Goal: Communication & Community: Answer question/provide support

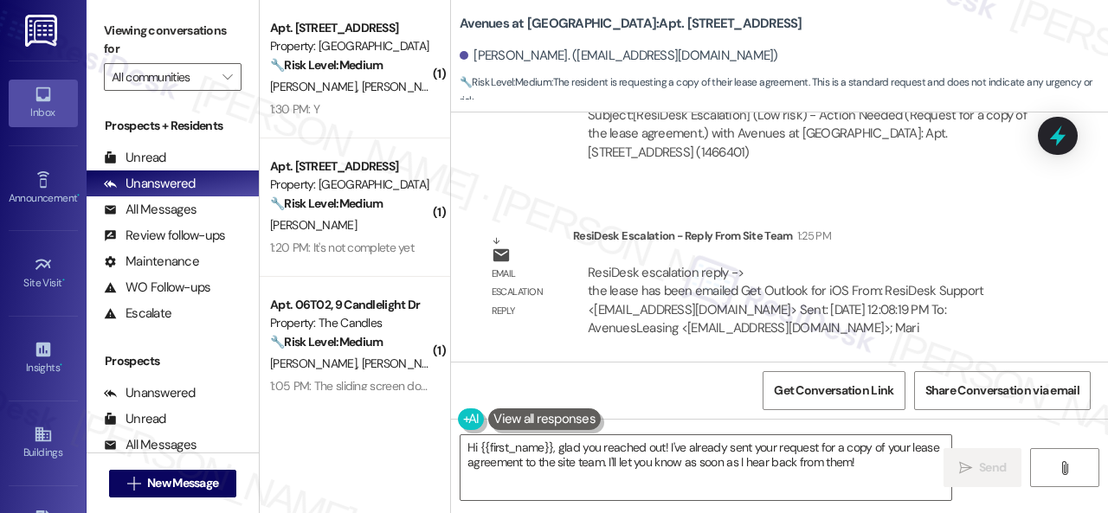
scroll to position [4760, 0]
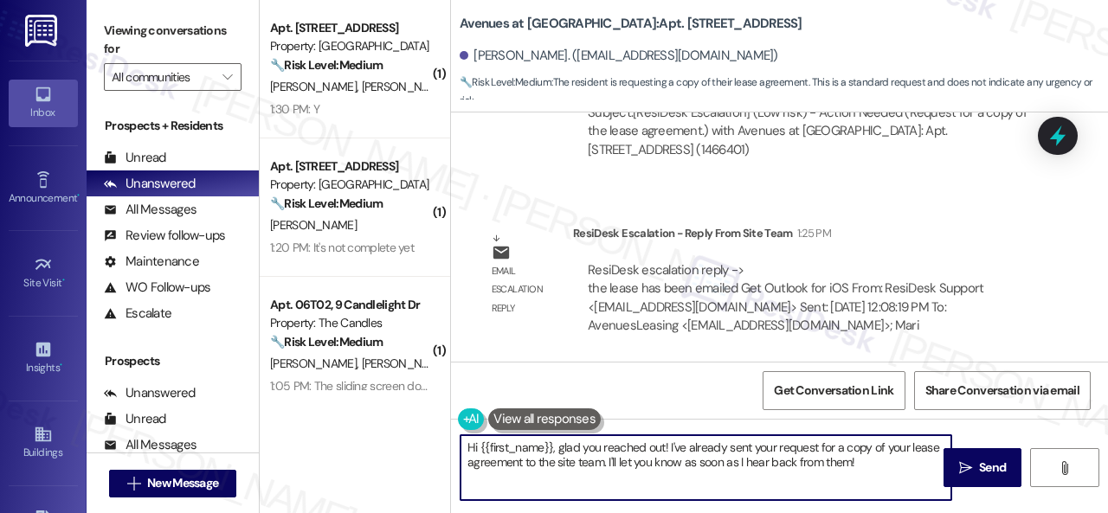
drag, startPoint x: 938, startPoint y: 495, endPoint x: 888, endPoint y: 468, distance: 56.9
click at [980, 505] on div "Hi {{first_name}}, glad you reached out! I've already sent your request for a c…" at bounding box center [779, 484] width 657 height 130
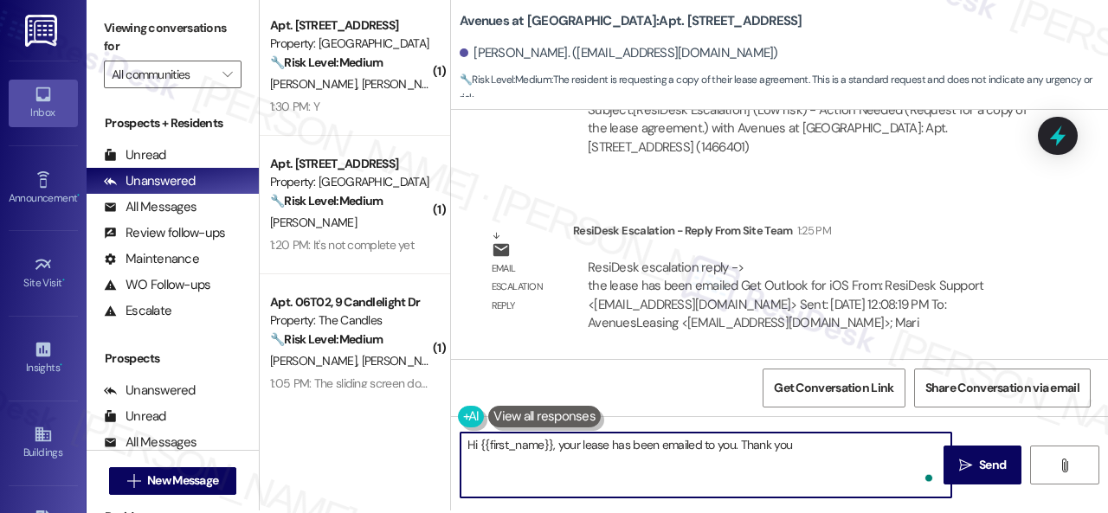
type textarea "Hi {{first_name}}, your lease has been emailed to you. Thank you!"
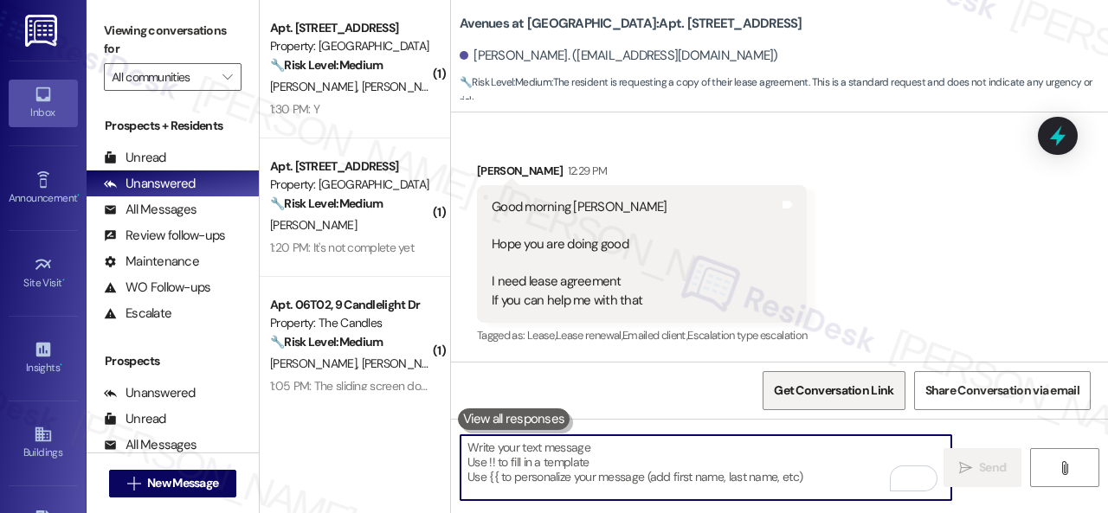
scroll to position [4168, 0]
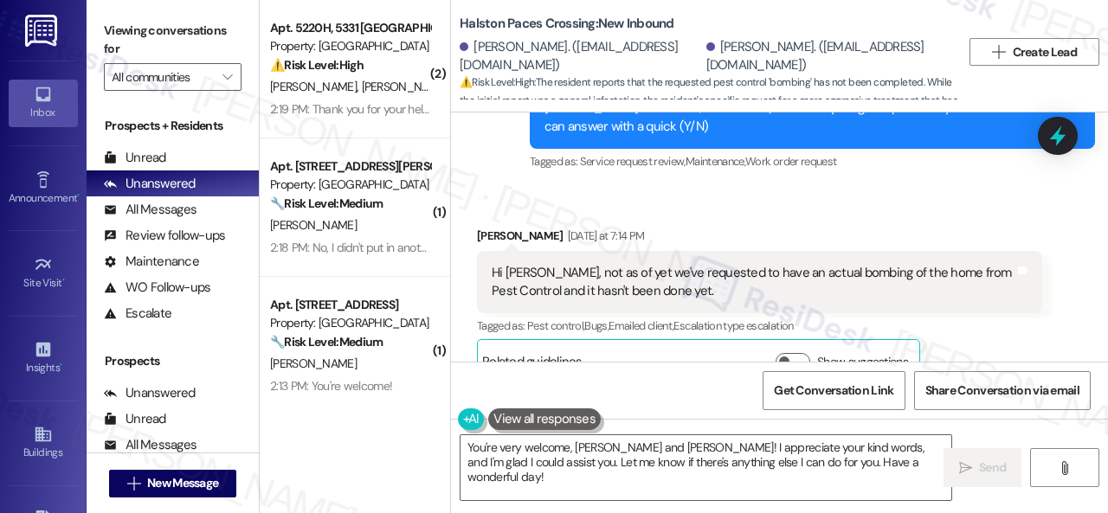
scroll to position [7790, 0]
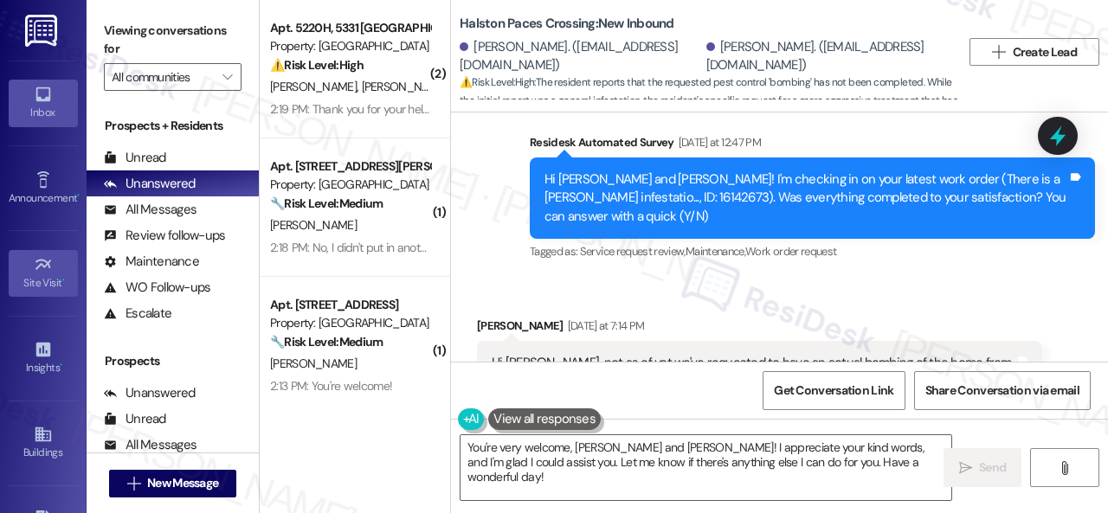
drag, startPoint x: 909, startPoint y: 461, endPoint x: 17, endPoint y: 271, distance: 912.2
click at [168, 342] on div "Viewing conversations for All communities  Prospects + Residents Unread (0) Un…" at bounding box center [597, 256] width 1021 height 513
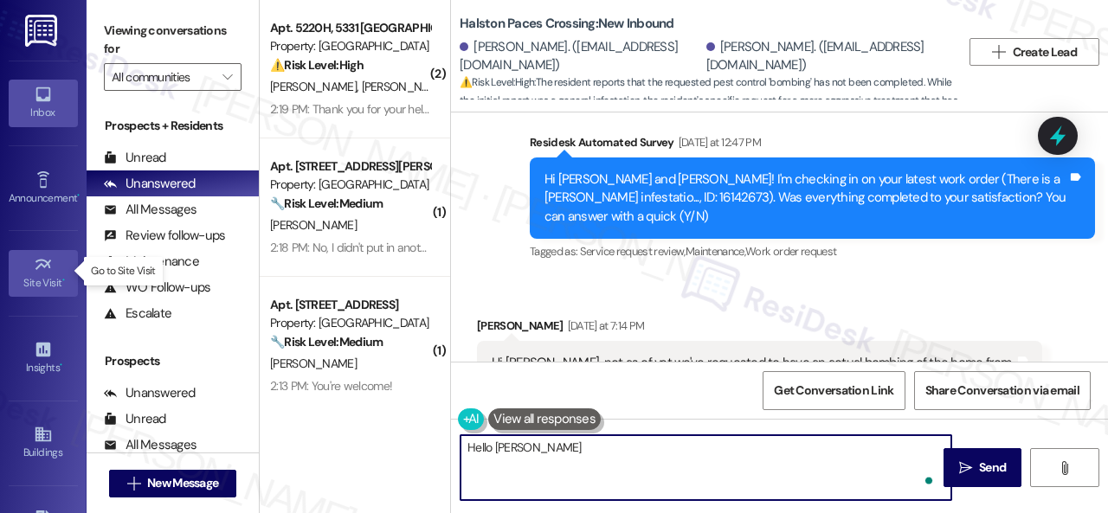
paste textarea "! The site team stated that they are working with pest control to have a cleano…"
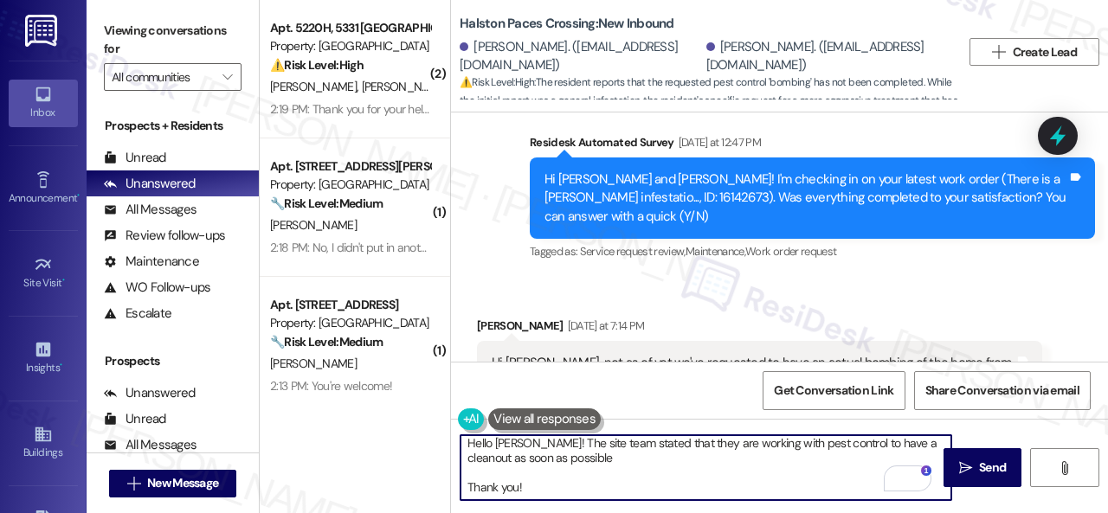
scroll to position [0, 0]
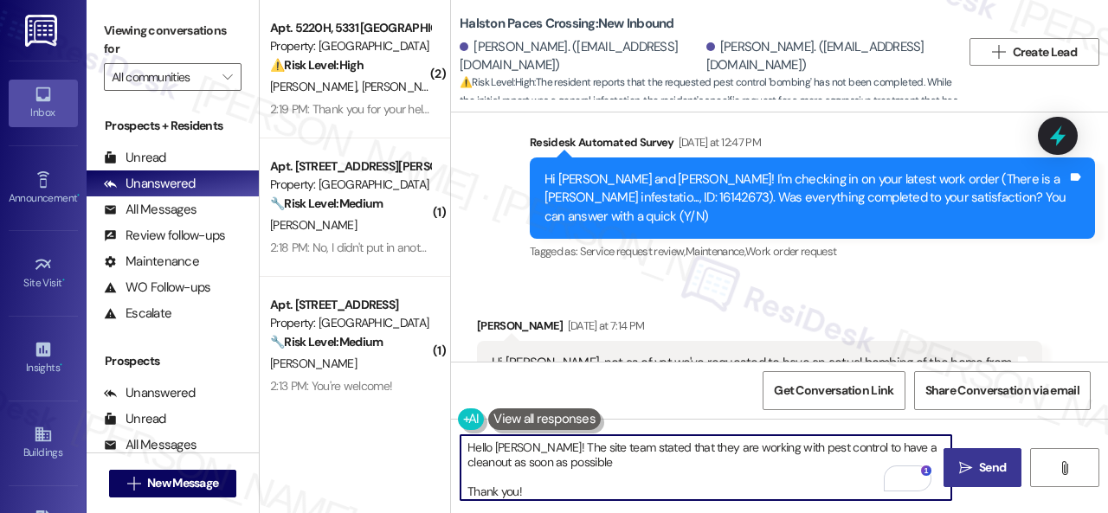
type textarea "Hello [PERSON_NAME]! The site team stated that they are working with pest contr…"
click at [988, 468] on span "Send" at bounding box center [992, 468] width 27 height 18
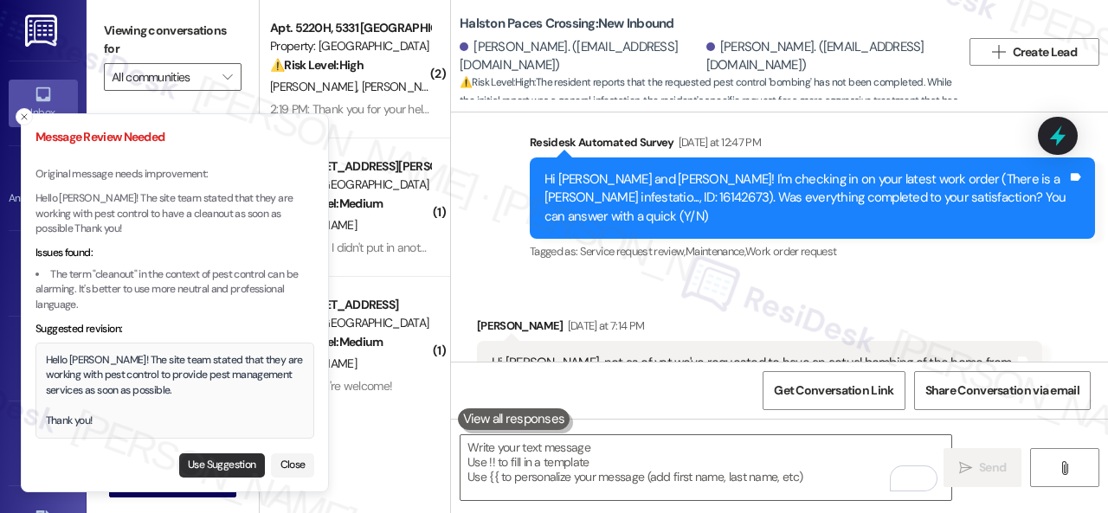
click at [228, 468] on button "Use Suggestion" at bounding box center [222, 465] width 86 height 24
type textarea "Hello [PERSON_NAME]! The site team stated that they are working with pest contr…"
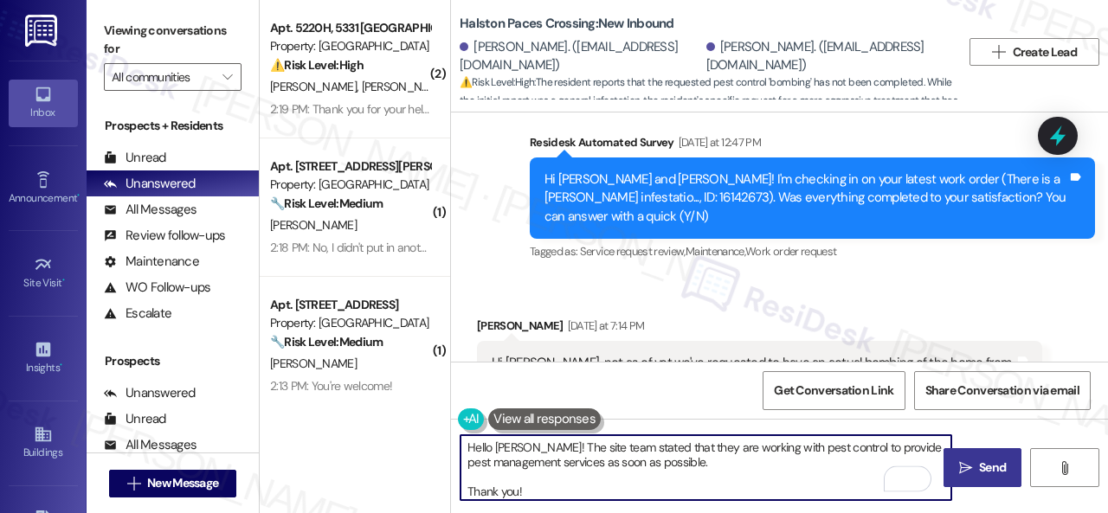
drag, startPoint x: 534, startPoint y: 492, endPoint x: 398, endPoint y: 399, distance: 164.9
click at [398, 399] on div "( 2 ) Apt. 5220H, 5331 [PERSON_NAME] Property: [GEOGRAPHIC_DATA] Townhomes ⚠️ R…" at bounding box center [684, 256] width 848 height 513
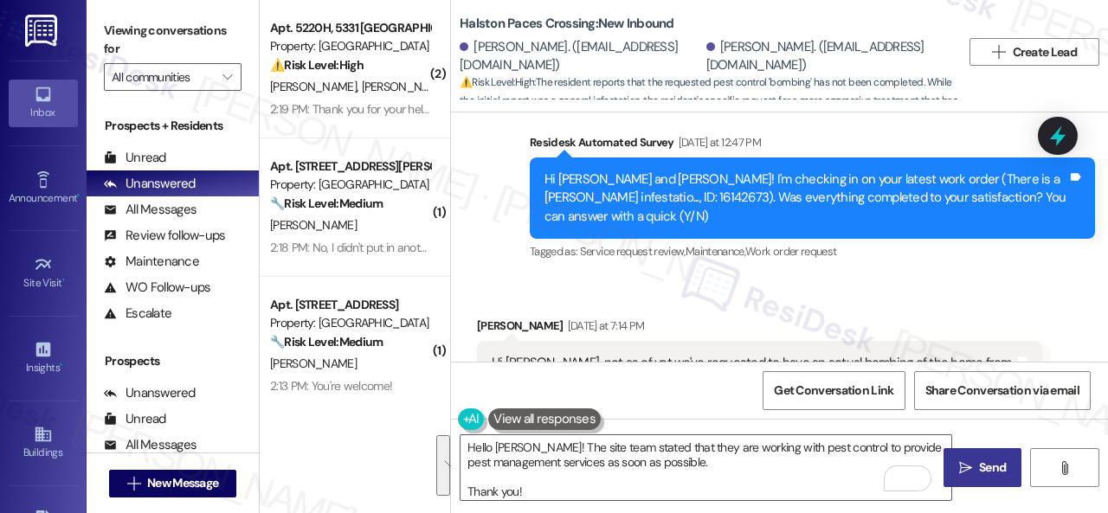
click at [647, 375] on div "Get Conversation Link Share Conversation via email" at bounding box center [779, 390] width 657 height 57
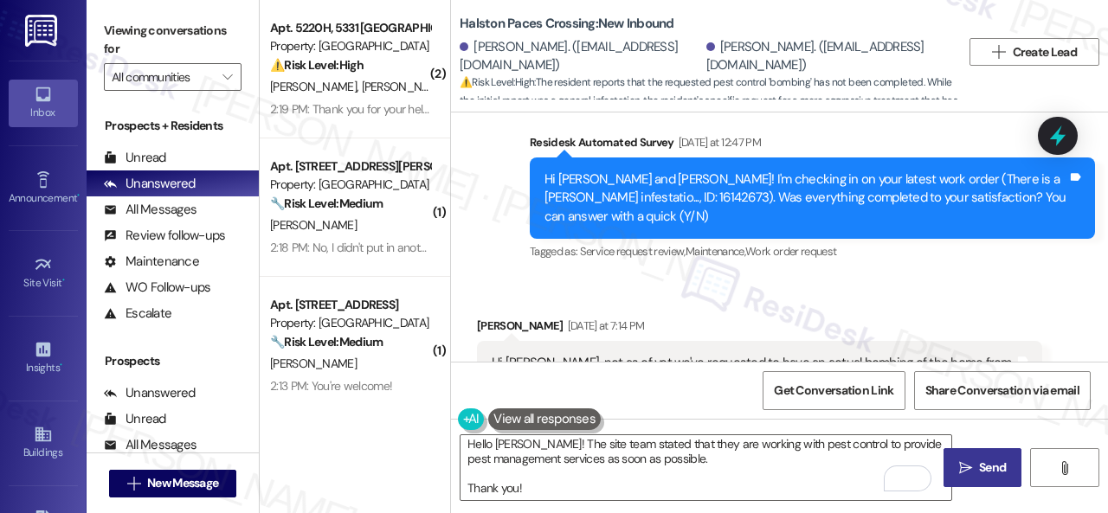
click at [975, 464] on span "Send" at bounding box center [992, 468] width 34 height 18
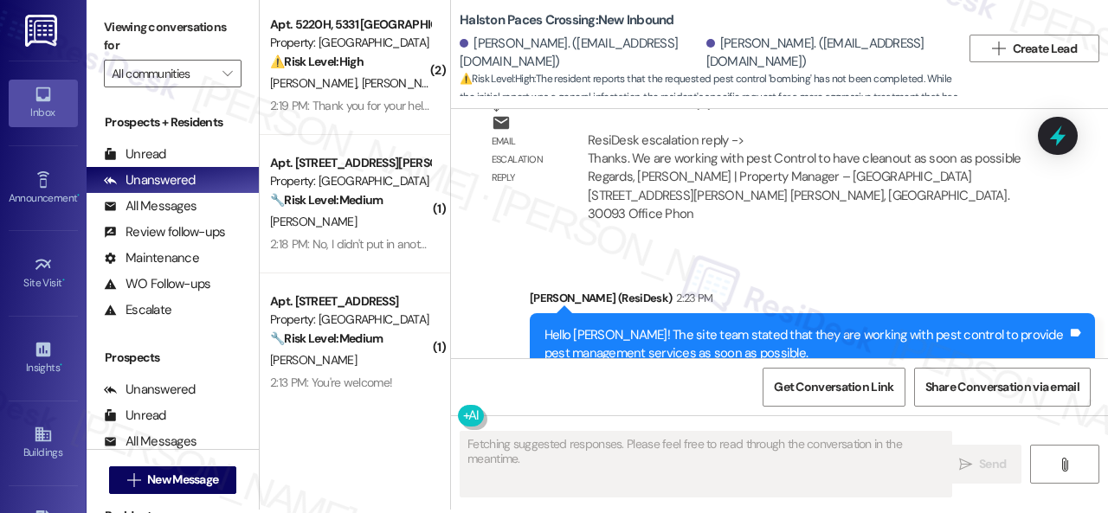
scroll to position [5, 0]
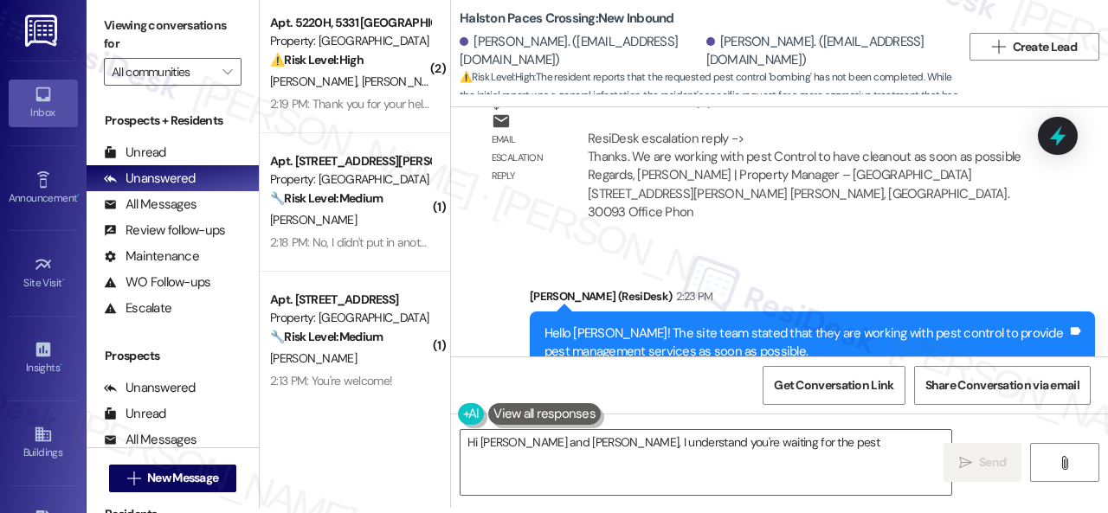
type textarea "Hi [PERSON_NAME] and [PERSON_NAME], I understand you're waiting for the pest"
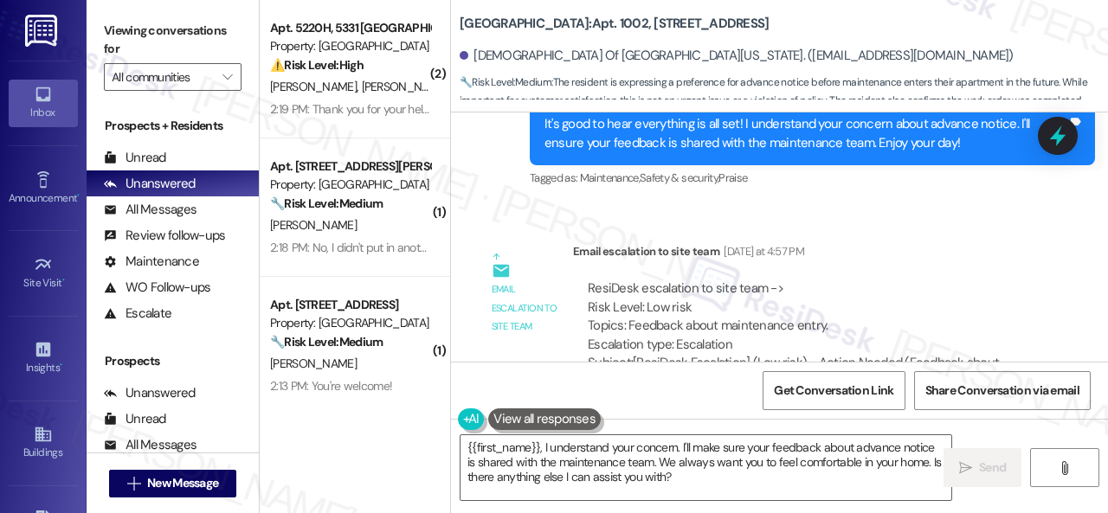
scroll to position [897, 0]
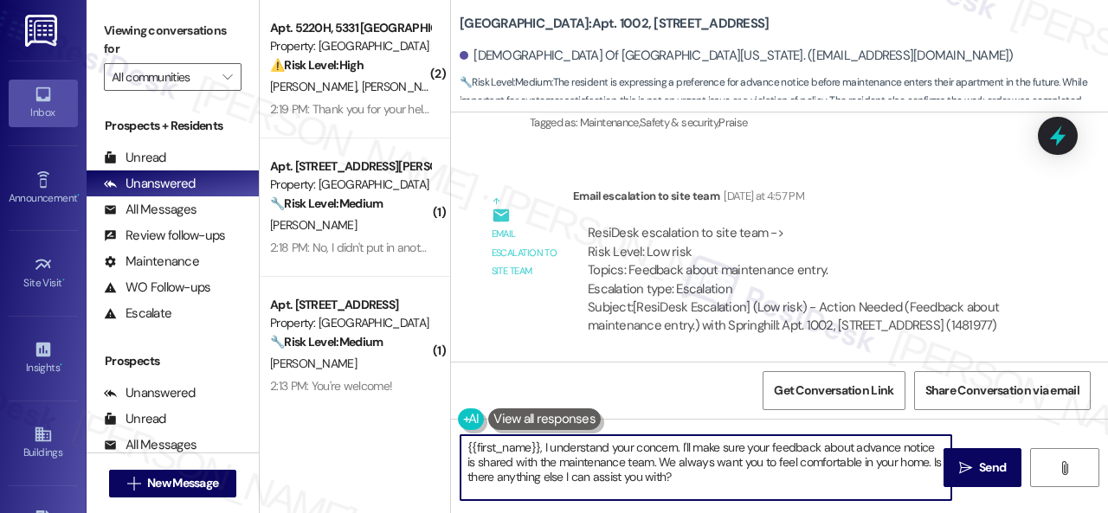
drag, startPoint x: 463, startPoint y: 444, endPoint x: 874, endPoint y: 543, distance: 422.7
click at [874, 512] on html "Inbox Go to Inbox Announcement • Send A Text Announcement Site Visit • Go to Si…" at bounding box center [554, 256] width 1108 height 513
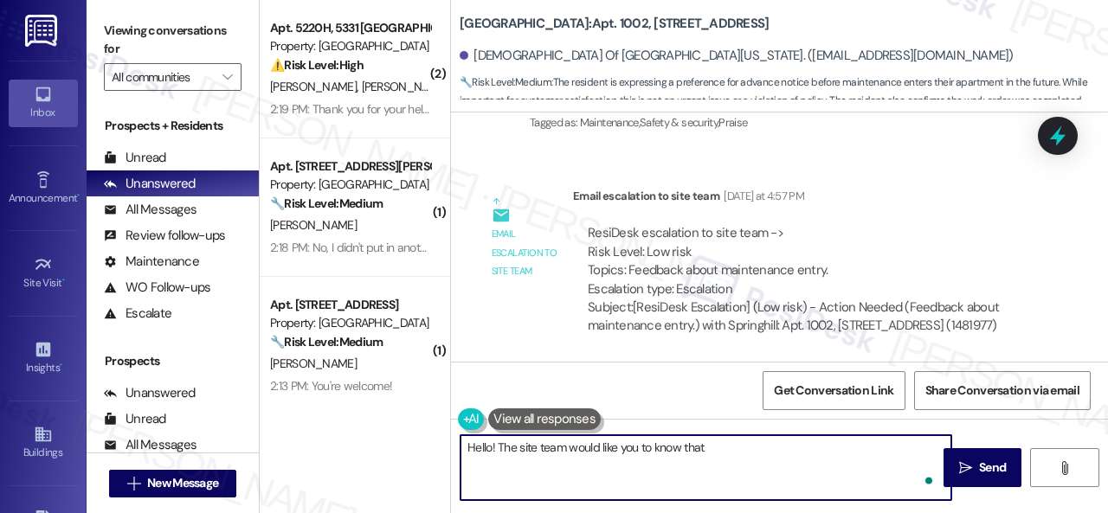
paste textarea "know that them submitting a work order is the notification that we will be comi…"
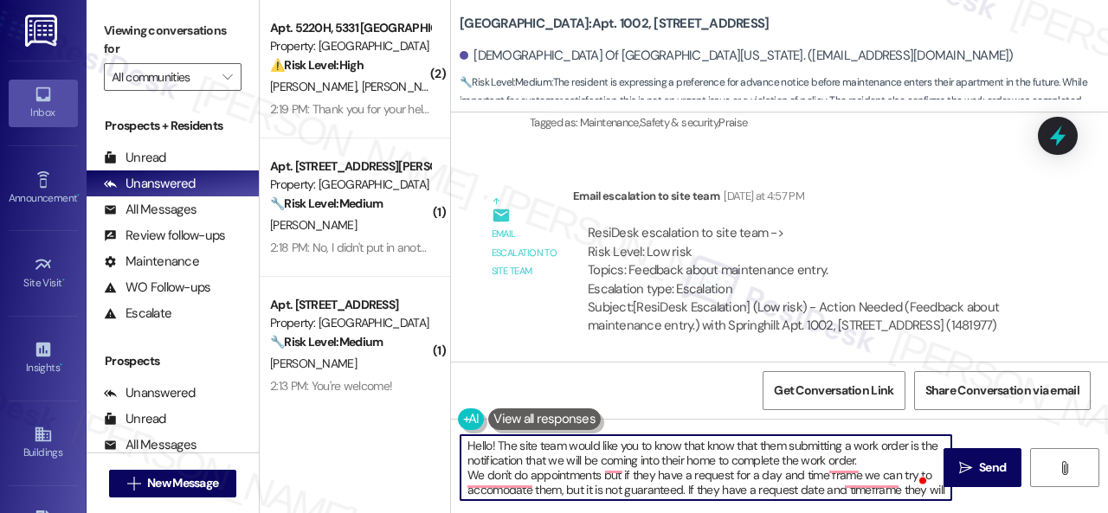
scroll to position [0, 0]
click at [779, 446] on textarea "Hello! The site team would like you to know that know that them submitting a wo…" at bounding box center [705, 467] width 491 height 65
click at [556, 462] on textarea "Hello! The site team would like you to know that know that you submitting a wor…" at bounding box center [705, 467] width 491 height 65
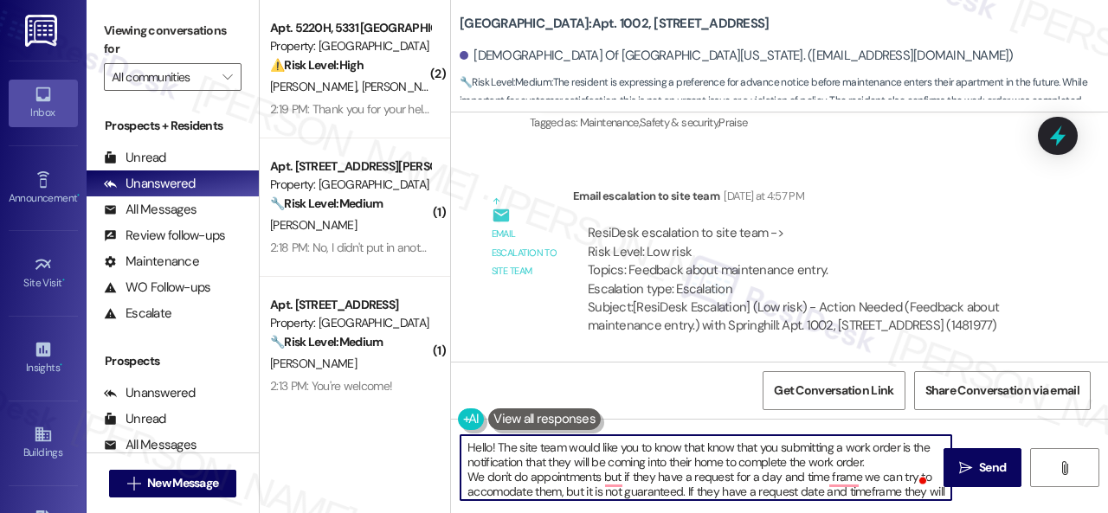
click at [685, 459] on textarea "Hello! The site team would like you to know that know that you submitting a wor…" at bounding box center [705, 467] width 491 height 65
drag, startPoint x: 486, startPoint y: 481, endPoint x: 446, endPoint y: 468, distance: 42.7
click at [446, 468] on div "( 2 ) Apt. 5220H, 5331 Findley Property: Prairie Pines Townhomes ⚠️ Risk Level:…" at bounding box center [684, 256] width 848 height 513
click at [500, 470] on textarea "Hello! The site team would like you to know that know that you submitting a wor…" at bounding box center [705, 467] width 491 height 65
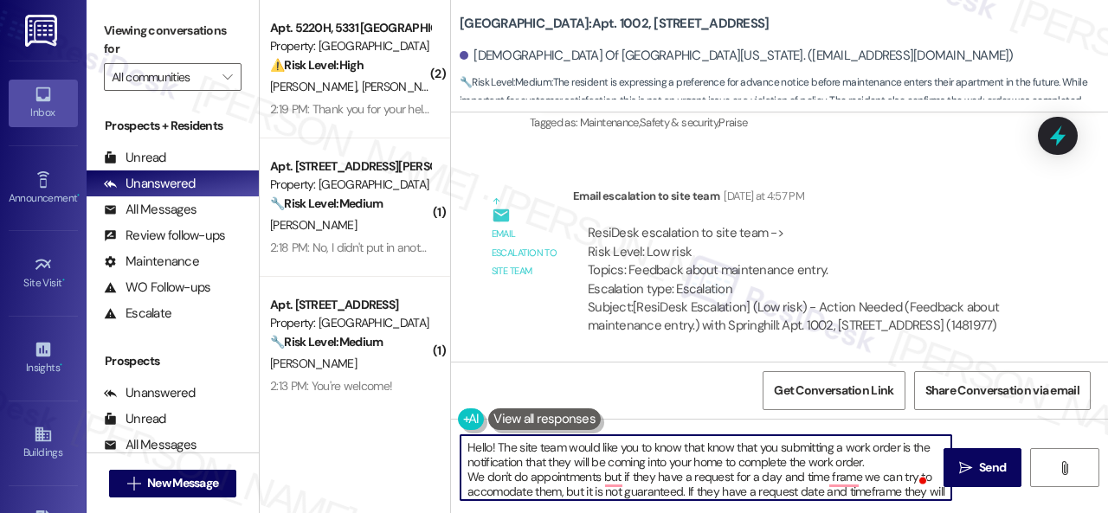
drag, startPoint x: 486, startPoint y: 480, endPoint x: 466, endPoint y: 475, distance: 21.4
click at [466, 475] on textarea "Hello! The site team would like you to know that know that you submitting a wor…" at bounding box center [705, 467] width 491 height 65
click at [680, 479] on textarea "Hello! The site team would like you to know that know that you submitting a wor…" at bounding box center [705, 467] width 491 height 65
click at [716, 472] on textarea "Hello! The site team would like you to know that know that you submitting a wor…" at bounding box center [705, 467] width 491 height 65
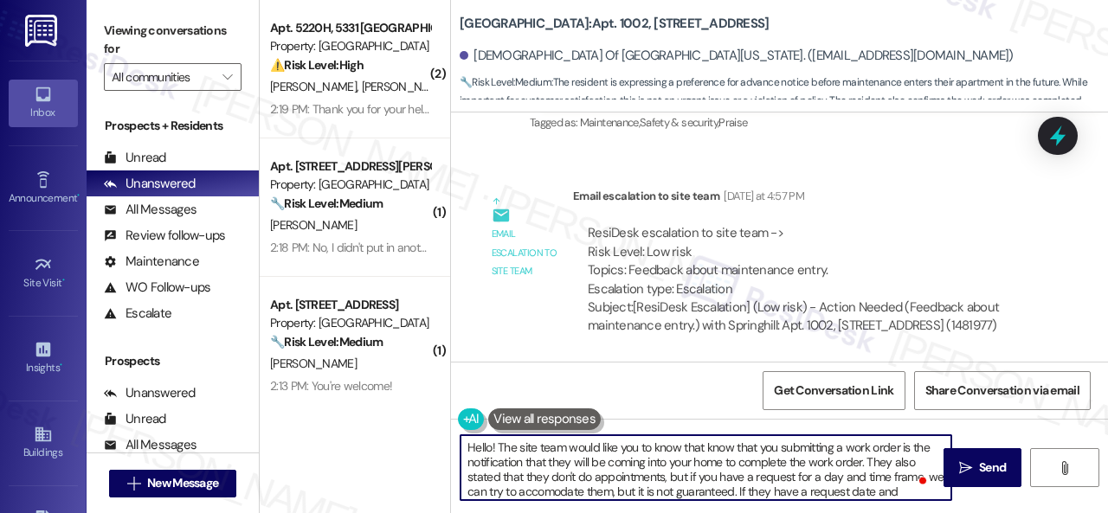
click at [475, 491] on textarea "Hello! The site team would like you to know that know that you submitting a wor…" at bounding box center [705, 467] width 491 height 65
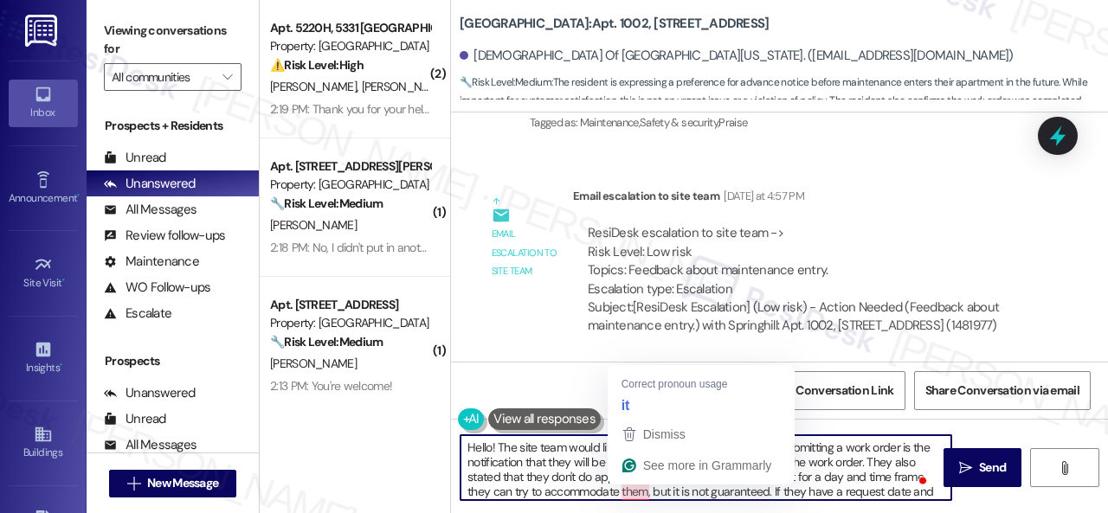
click at [628, 492] on textarea "Hello! The site team would like you to know that know that you submitting a wor…" at bounding box center [705, 467] width 491 height 65
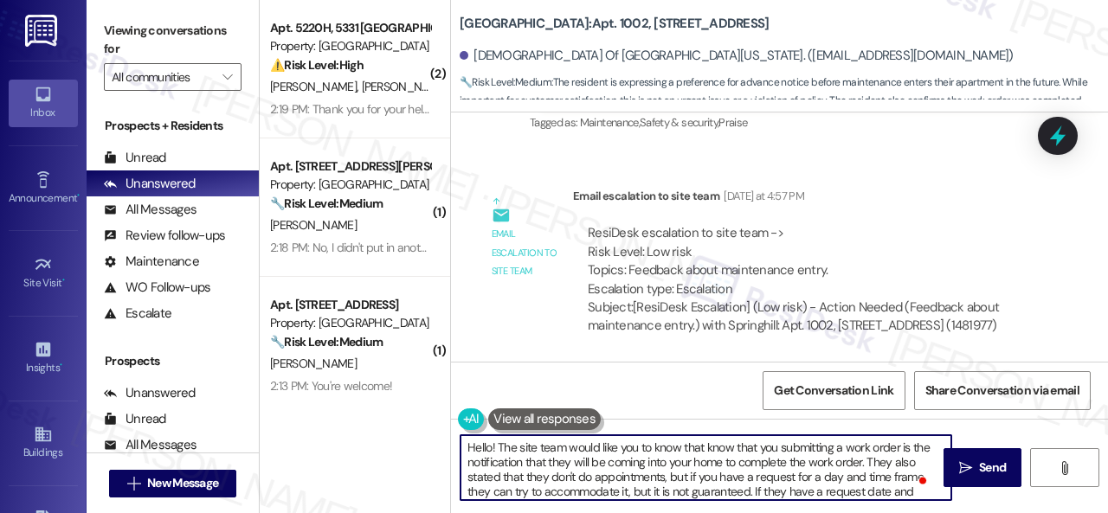
click at [770, 493] on textarea "Hello! The site team would like you to know that know that you submitting a wor…" at bounding box center [705, 467] width 491 height 65
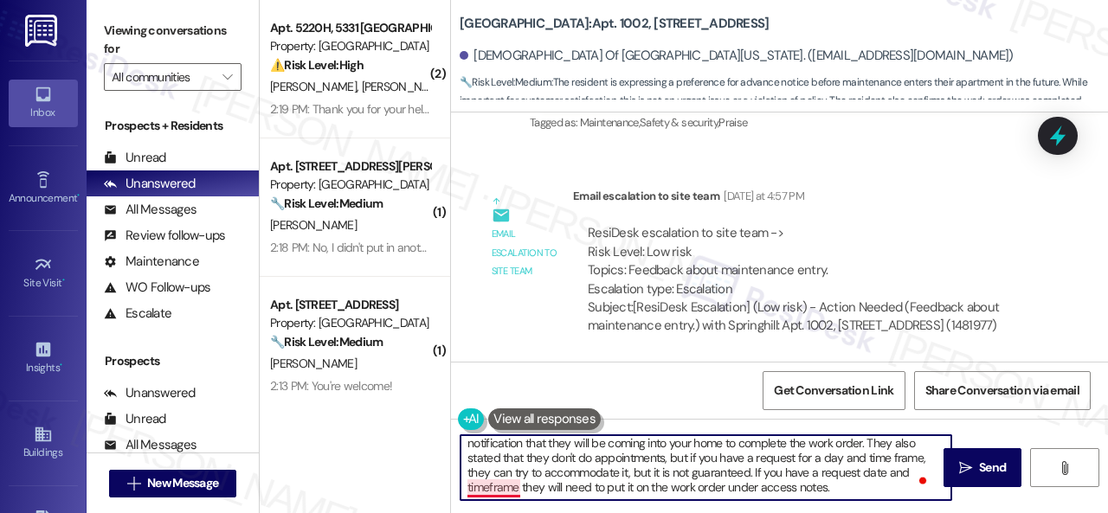
click at [507, 491] on textarea "Hello! The site team would like you to know that know that you submitting a wor…" at bounding box center [705, 467] width 491 height 65
click at [536, 489] on textarea "Hello! The site team would like you to know that know that you submitting a wor…" at bounding box center [705, 467] width 491 height 65
click at [590, 489] on textarea "Hello! The site team would like you to know that know that you submitting a wor…" at bounding box center [705, 467] width 491 height 65
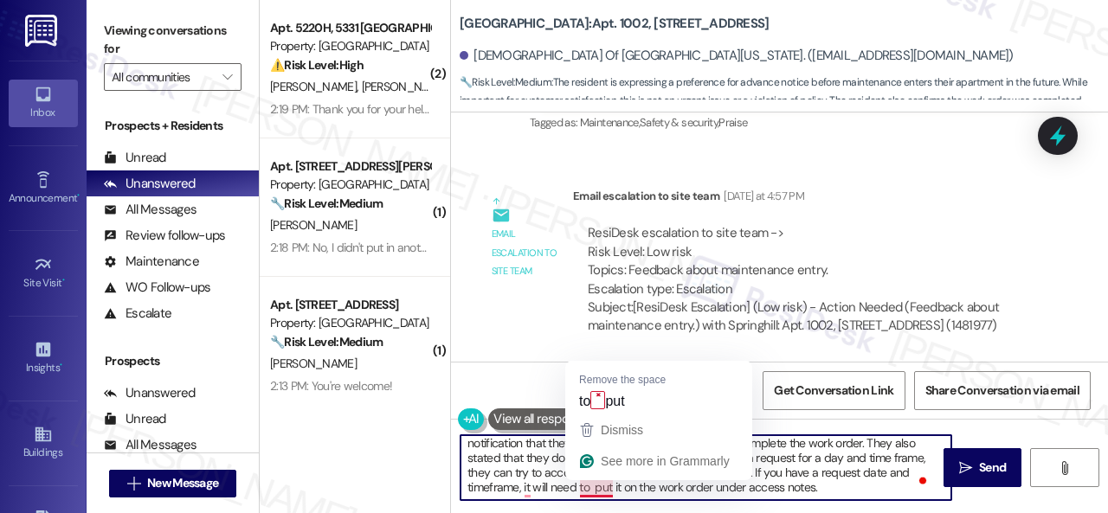
click at [562, 482] on textarea "Hello! The site team would like you to know that know that you submitting a wor…" at bounding box center [705, 467] width 491 height 65
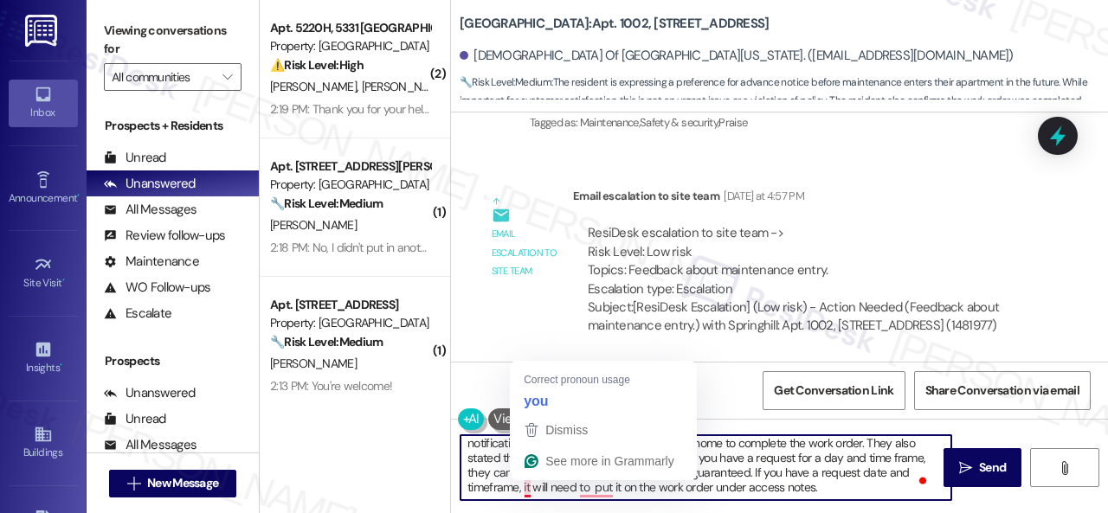
click at [527, 487] on textarea "Hello! The site team would like you to know that know that you submitting a wor…" at bounding box center [705, 467] width 491 height 65
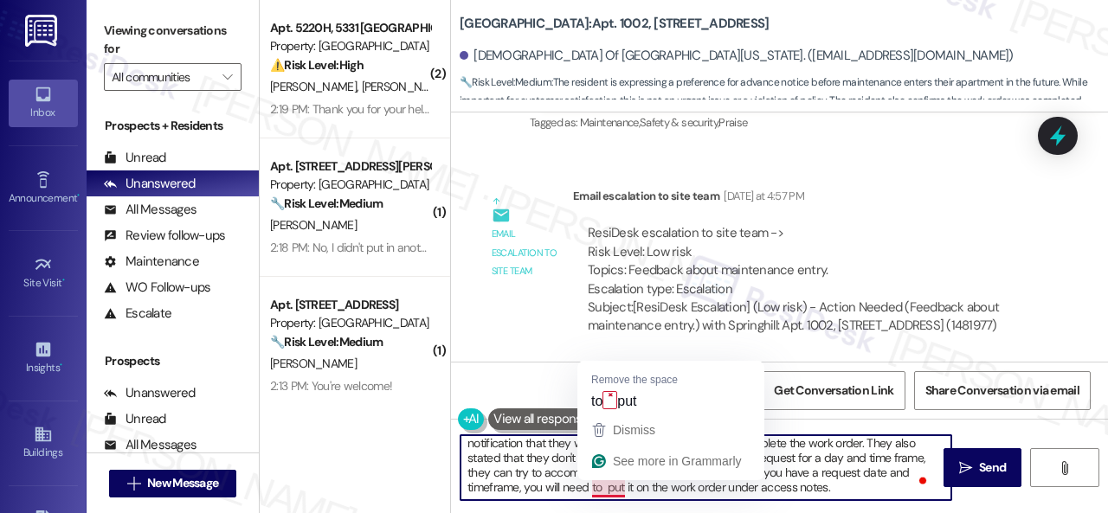
click at [621, 485] on textarea "Hello! The site team would like you to know that know that you submitting a wor…" at bounding box center [705, 467] width 491 height 65
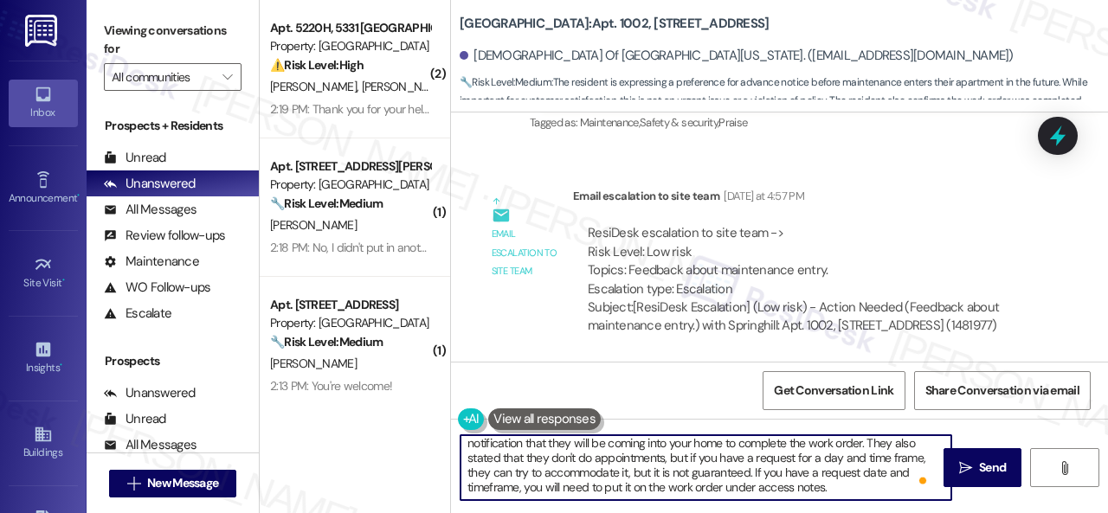
click at [841, 487] on textarea "Hello! The site team would like you to know that know that you submitting a wor…" at bounding box center [705, 467] width 491 height 65
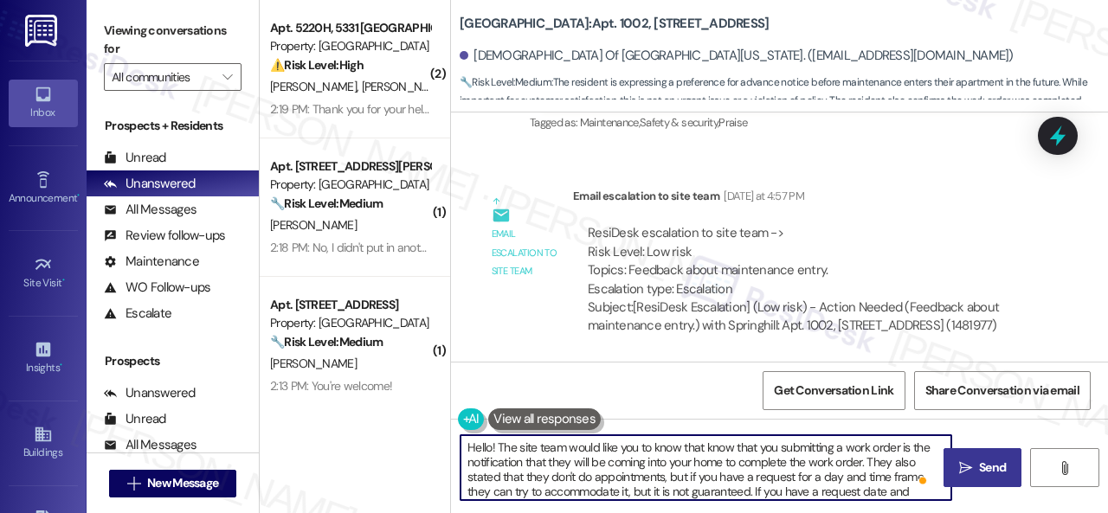
type textarea "Hello! The site team would like you to know that know that you submitting a wor…"
click at [982, 482] on button " Send" at bounding box center [982, 467] width 78 height 39
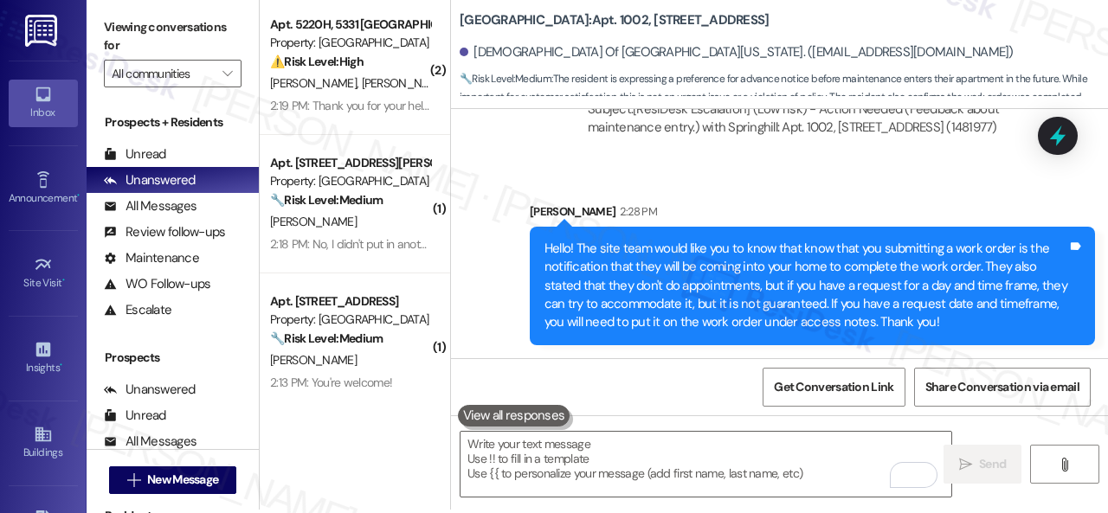
scroll to position [5, 0]
